Goal: Information Seeking & Learning: Learn about a topic

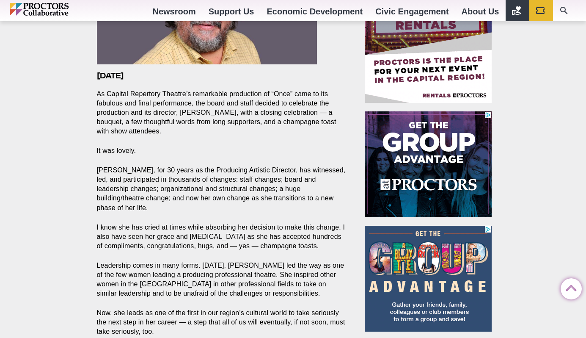
scroll to position [393, 0]
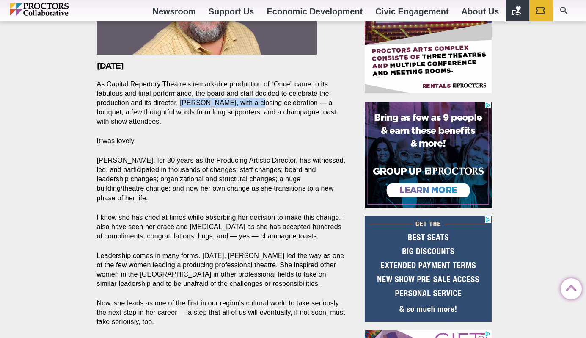
drag, startPoint x: 182, startPoint y: 86, endPoint x: 258, endPoint y: 89, distance: 76.3
click at [258, 89] on p "As Capital Repertory Theatre’s remarkable production of “Once” came to its fabu…" at bounding box center [221, 103] width 249 height 47
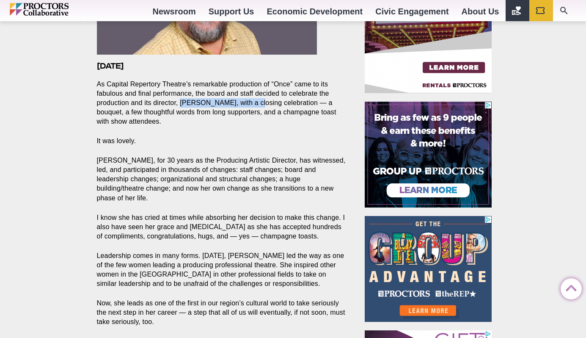
copy p "[PERSON_NAME]"
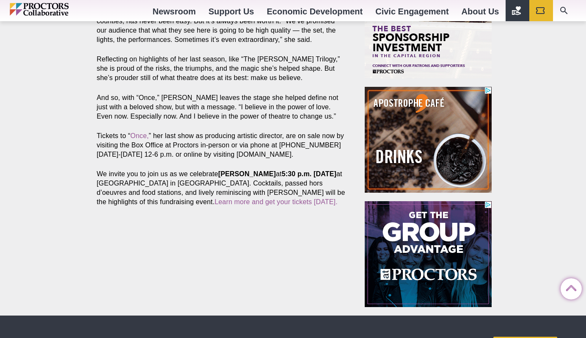
scroll to position [779, 0]
